Goal: Task Accomplishment & Management: Use online tool/utility

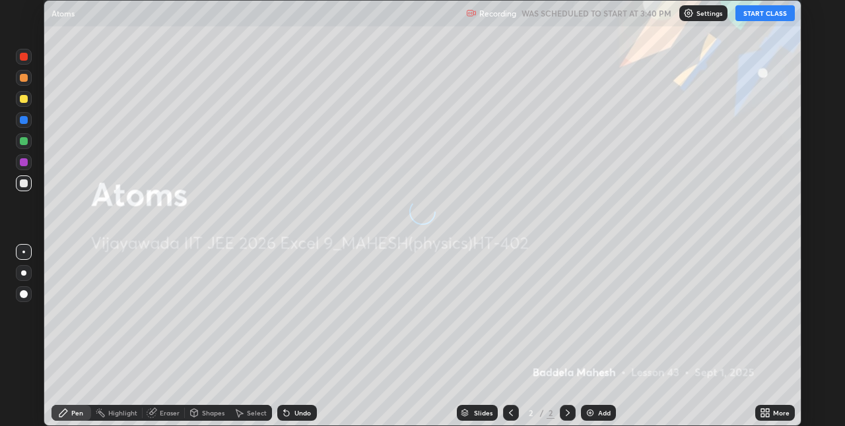
scroll to position [426, 845]
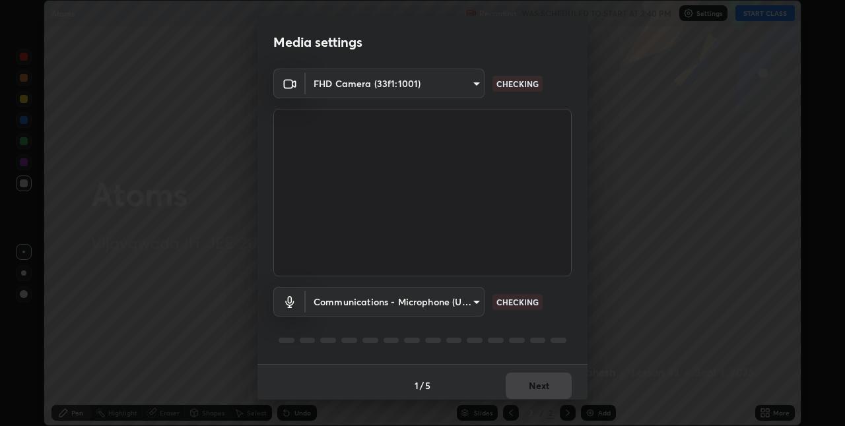
type input "580cdf1e43ac14fa12f0c2cca4424a0ce01e80e8fe0b5185679ab71dc8131535"
type input "communications"
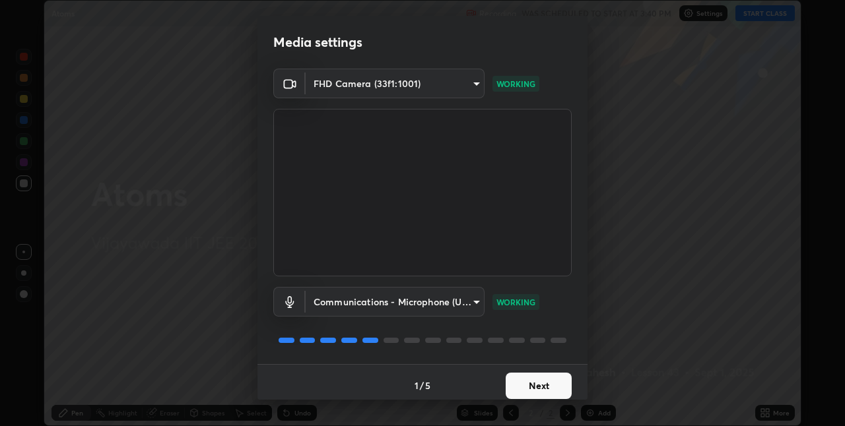
click at [548, 387] on button "Next" at bounding box center [538, 386] width 66 height 26
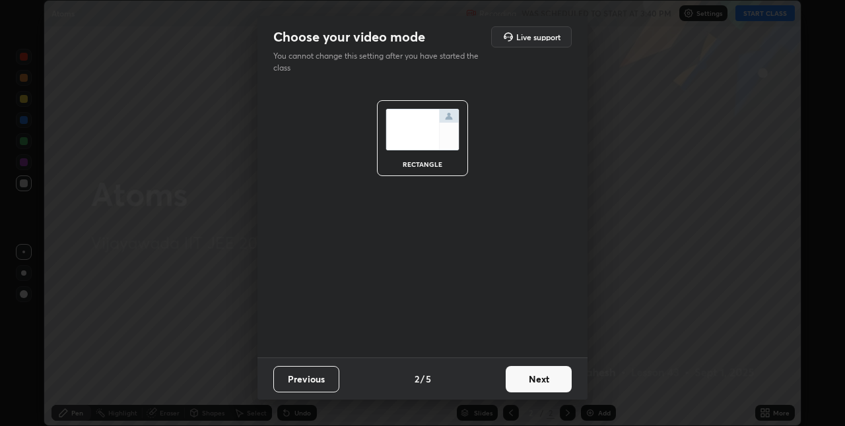
click at [544, 387] on button "Next" at bounding box center [538, 379] width 66 height 26
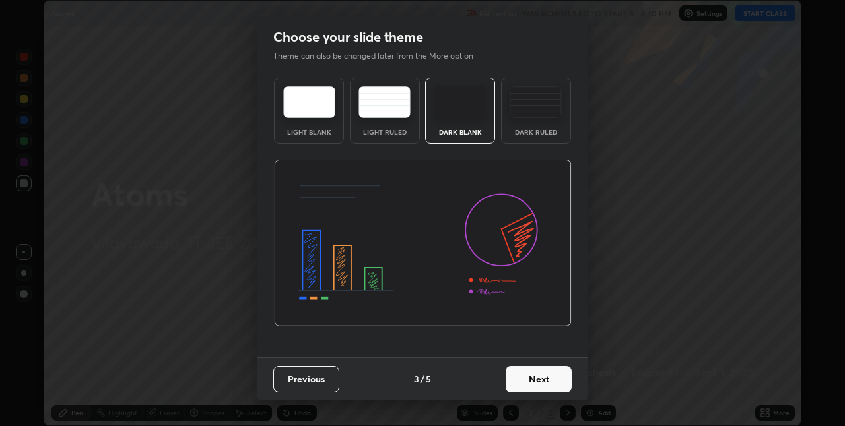
click at [545, 382] on button "Next" at bounding box center [538, 379] width 66 height 26
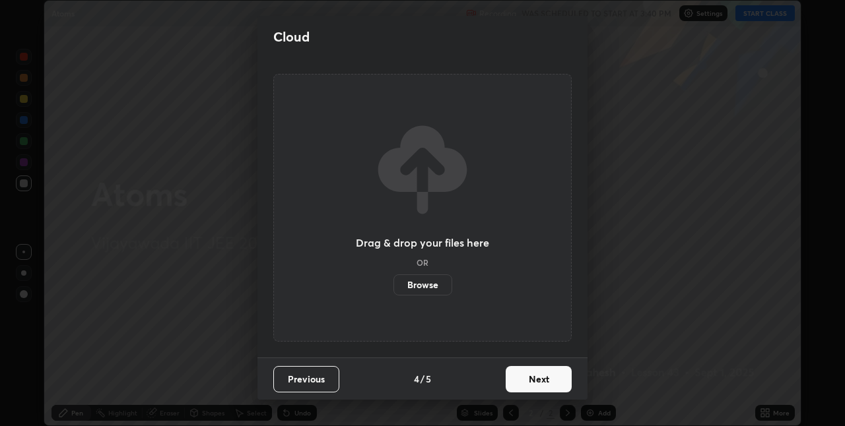
click at [545, 381] on button "Next" at bounding box center [538, 379] width 66 height 26
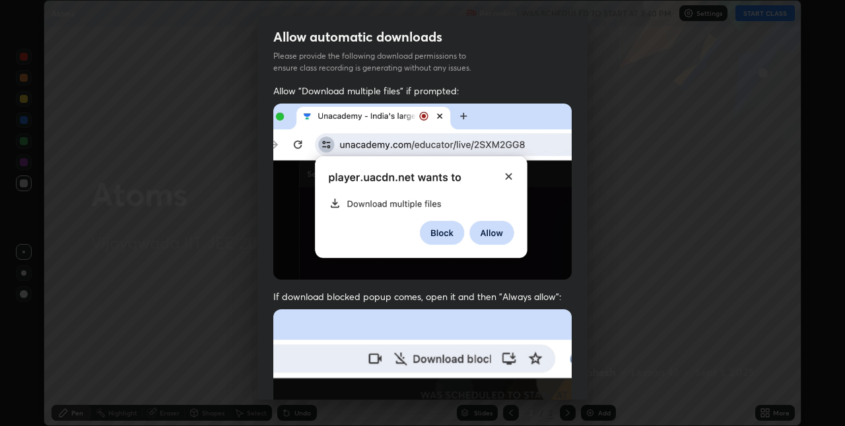
click at [685, 352] on div "Allow automatic downloads Please provide the following download permissions to …" at bounding box center [422, 213] width 845 height 426
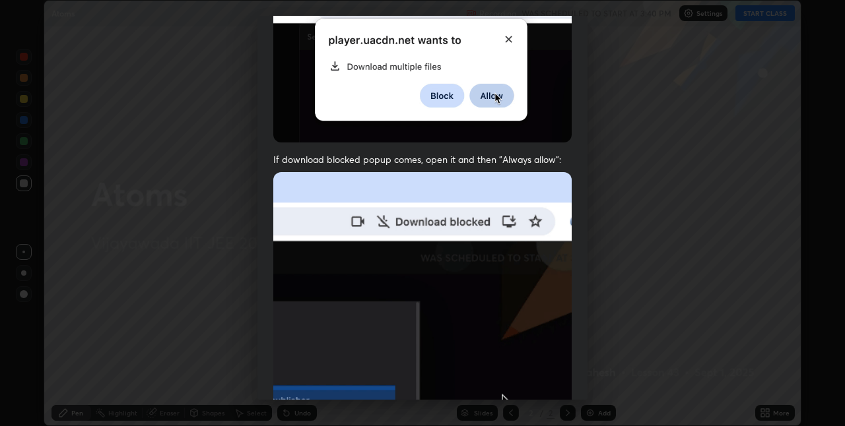
scroll to position [276, 0]
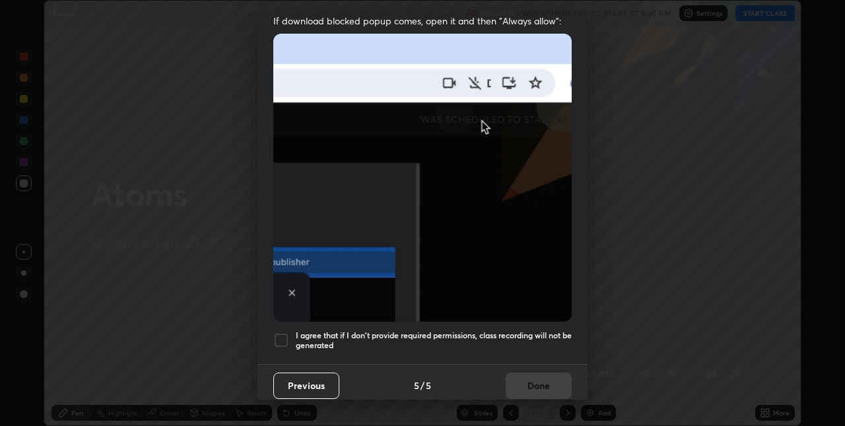
click at [285, 333] on div at bounding box center [281, 341] width 16 height 16
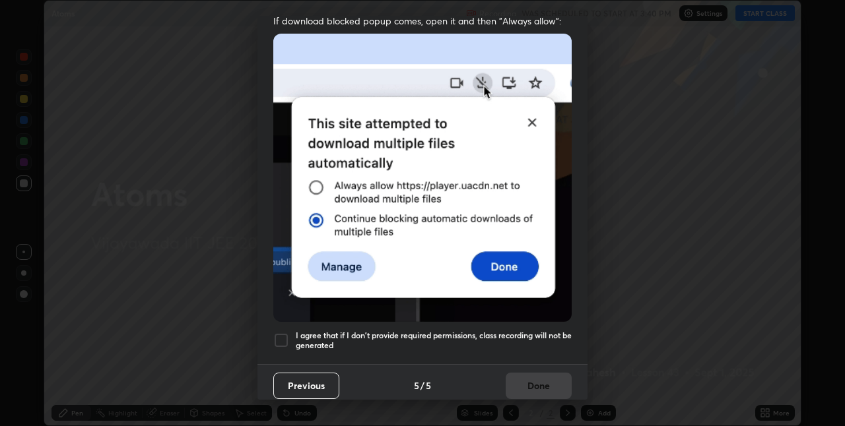
click at [284, 336] on div at bounding box center [281, 341] width 16 height 16
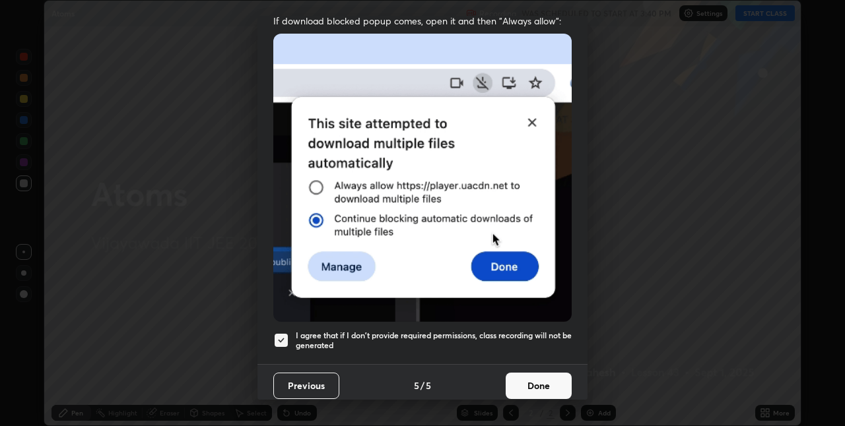
click at [548, 377] on button "Done" at bounding box center [538, 386] width 66 height 26
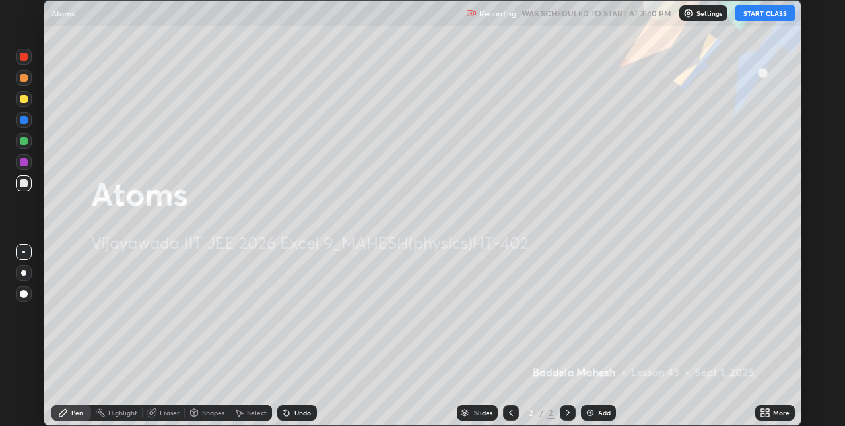
click at [685, 11] on button "START CLASS" at bounding box center [764, 13] width 59 height 16
